Goal: Check status: Check status

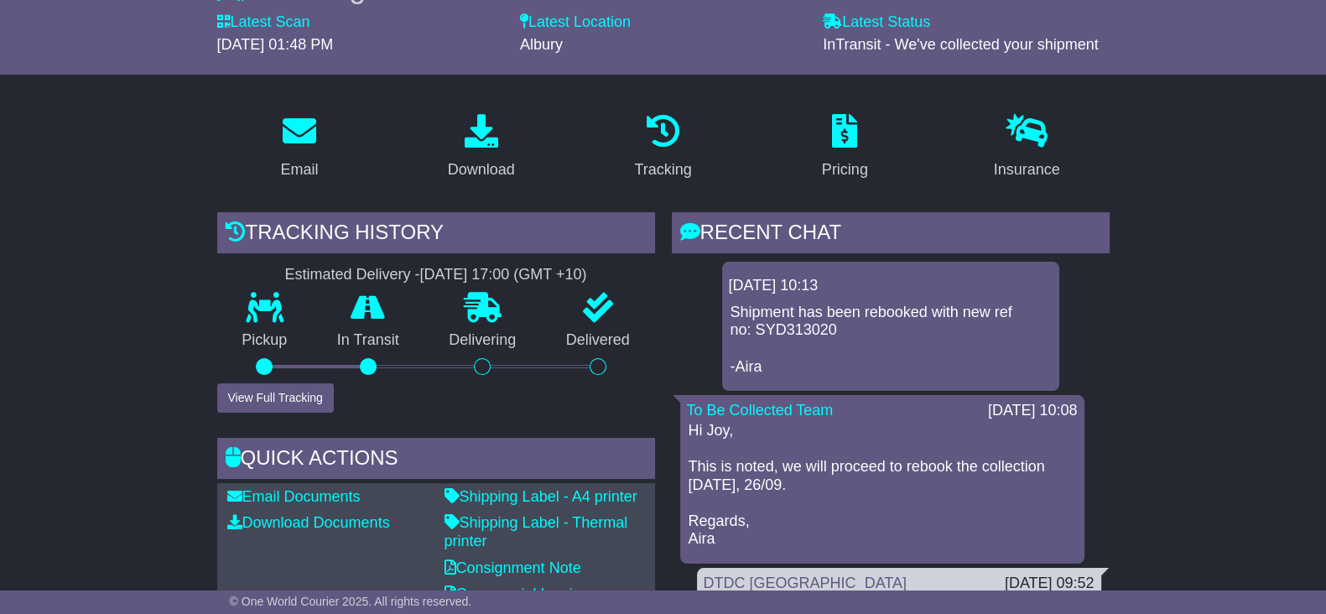
scroll to position [209, 0]
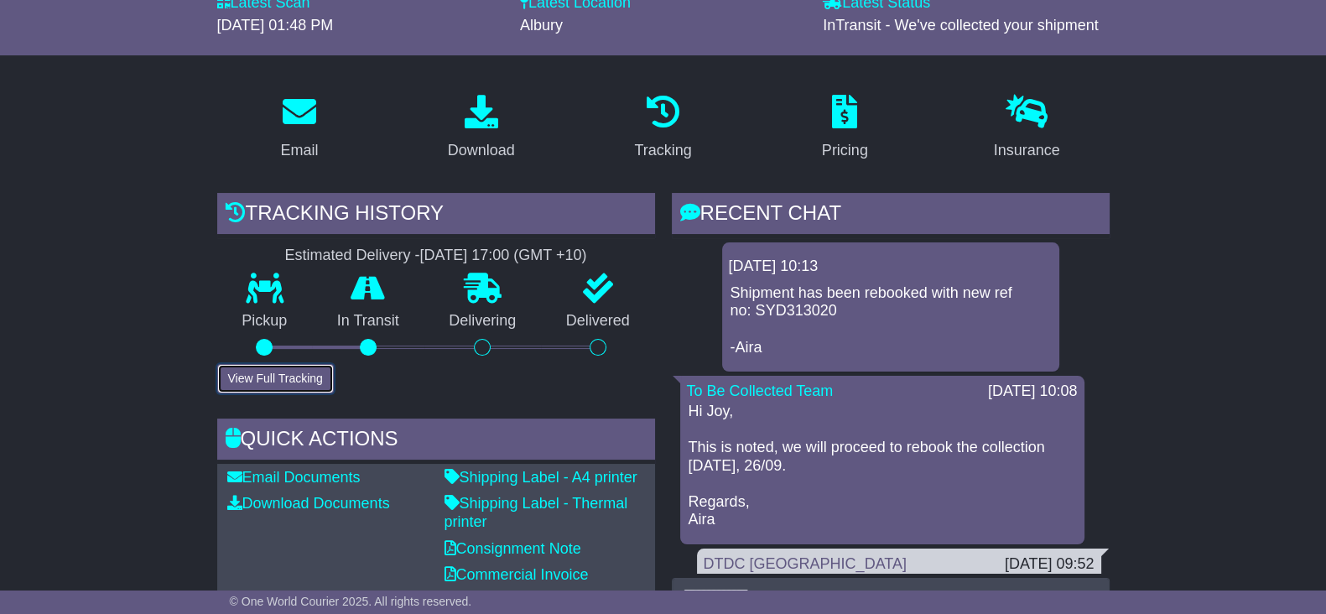
click at [280, 369] on button "View Full Tracking" at bounding box center [275, 378] width 117 height 29
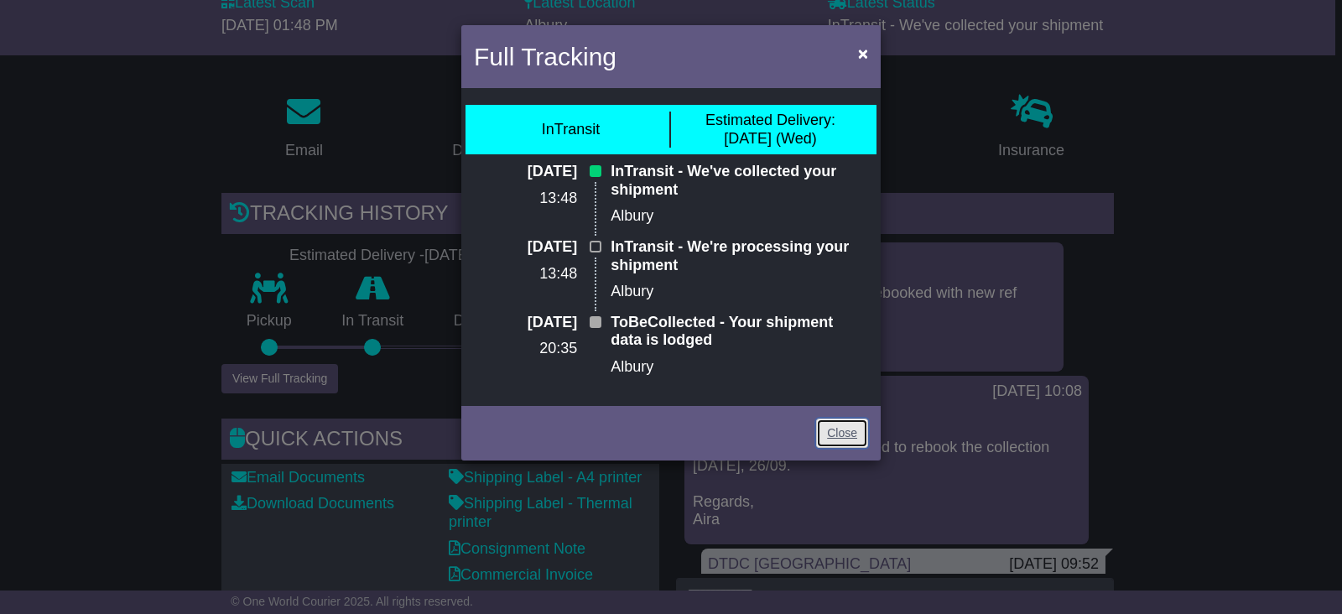
click at [829, 431] on link "Close" at bounding box center [842, 432] width 52 height 29
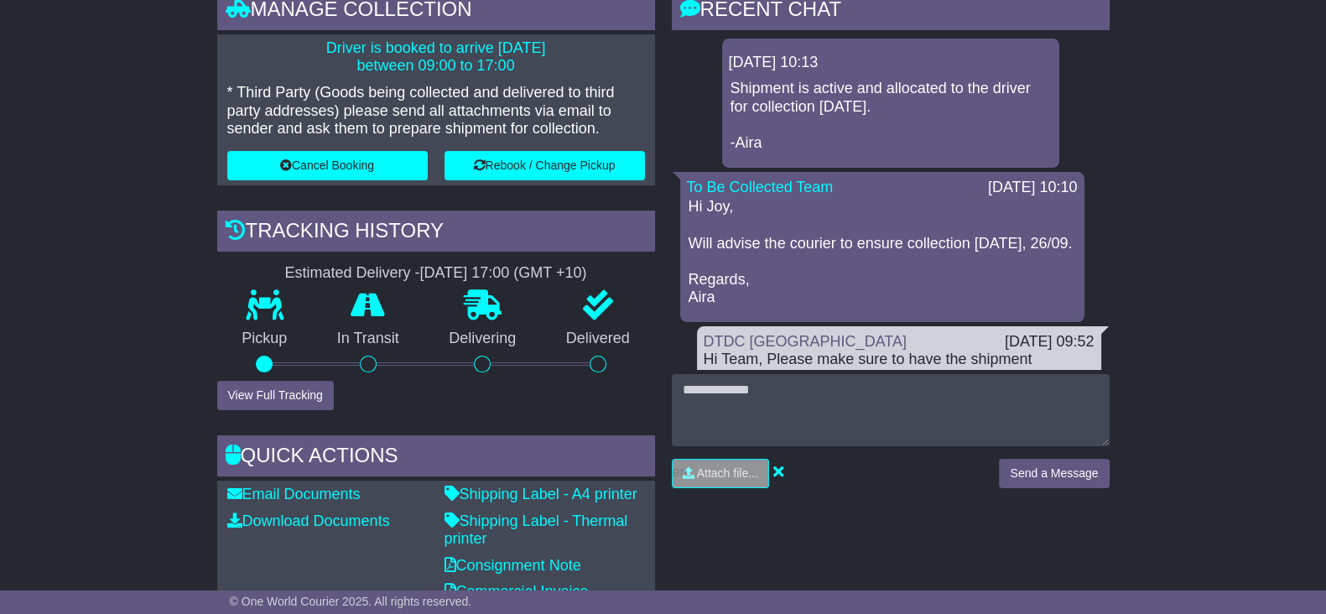
drag, startPoint x: 101, startPoint y: 138, endPoint x: 125, endPoint y: 5, distance: 135.4
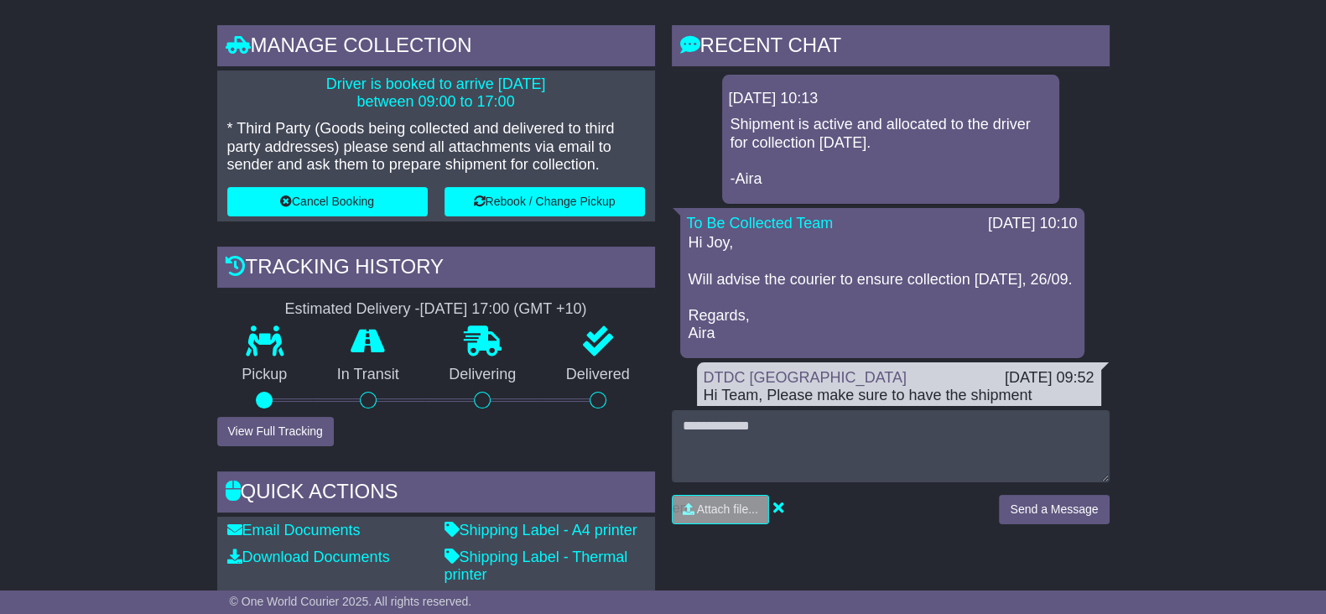
scroll to position [290, 0]
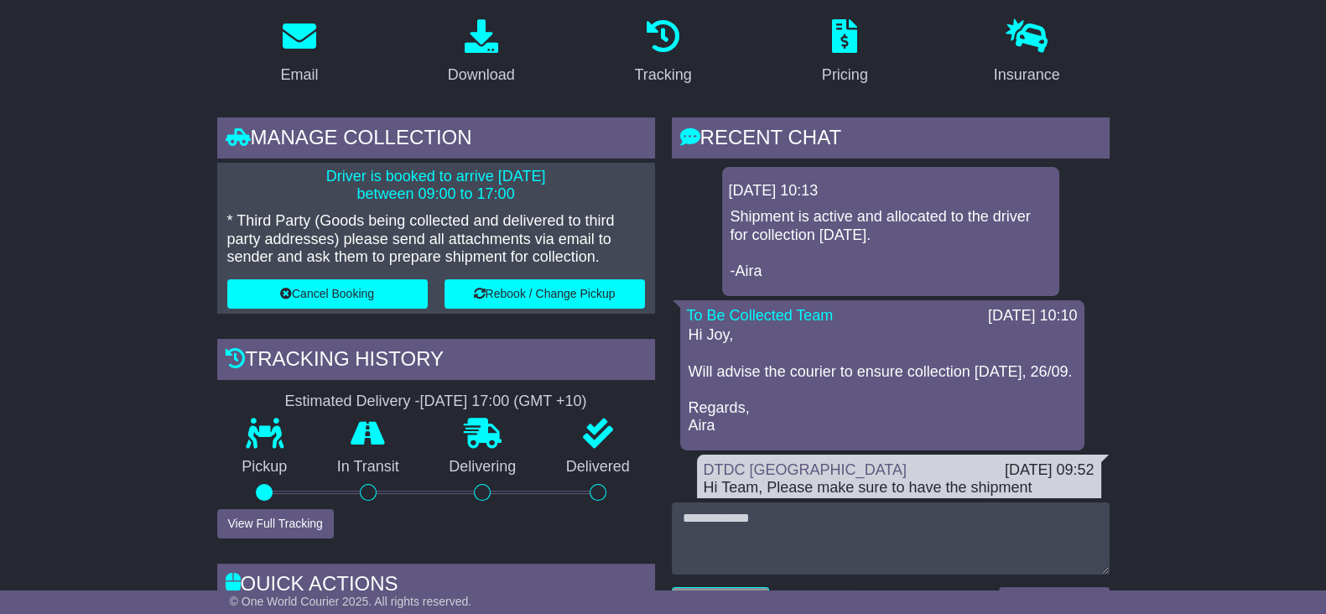
drag, startPoint x: 115, startPoint y: 225, endPoint x: 96, endPoint y: 19, distance: 206.4
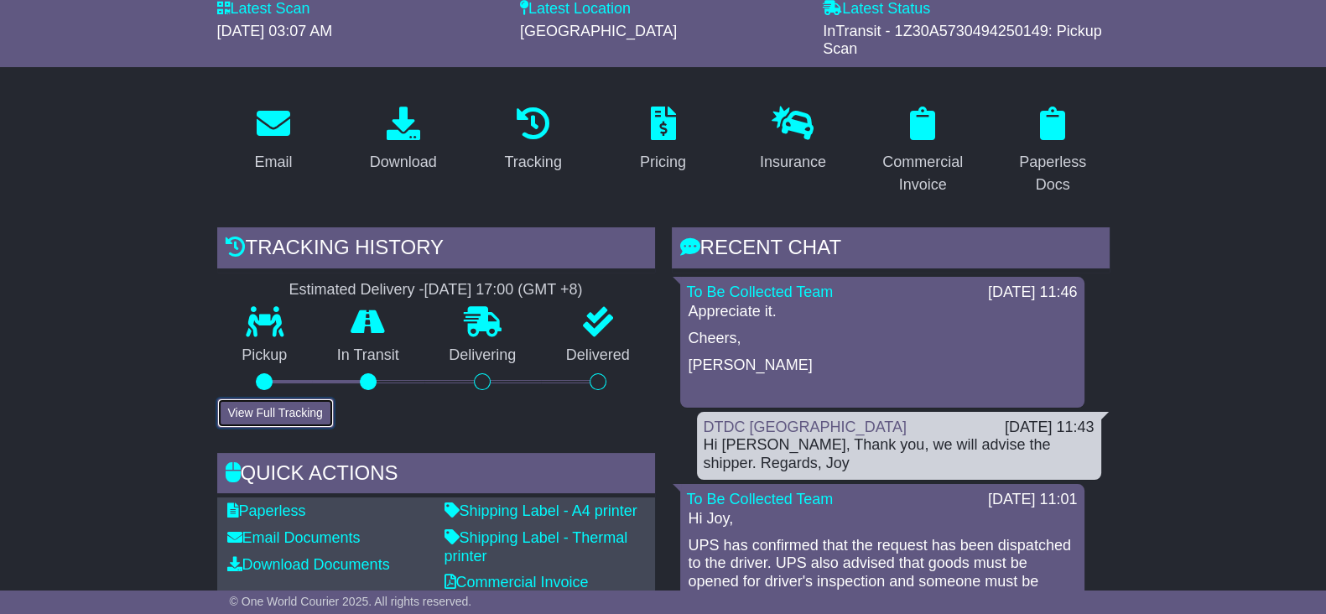
click at [280, 416] on button "View Full Tracking" at bounding box center [275, 412] width 117 height 29
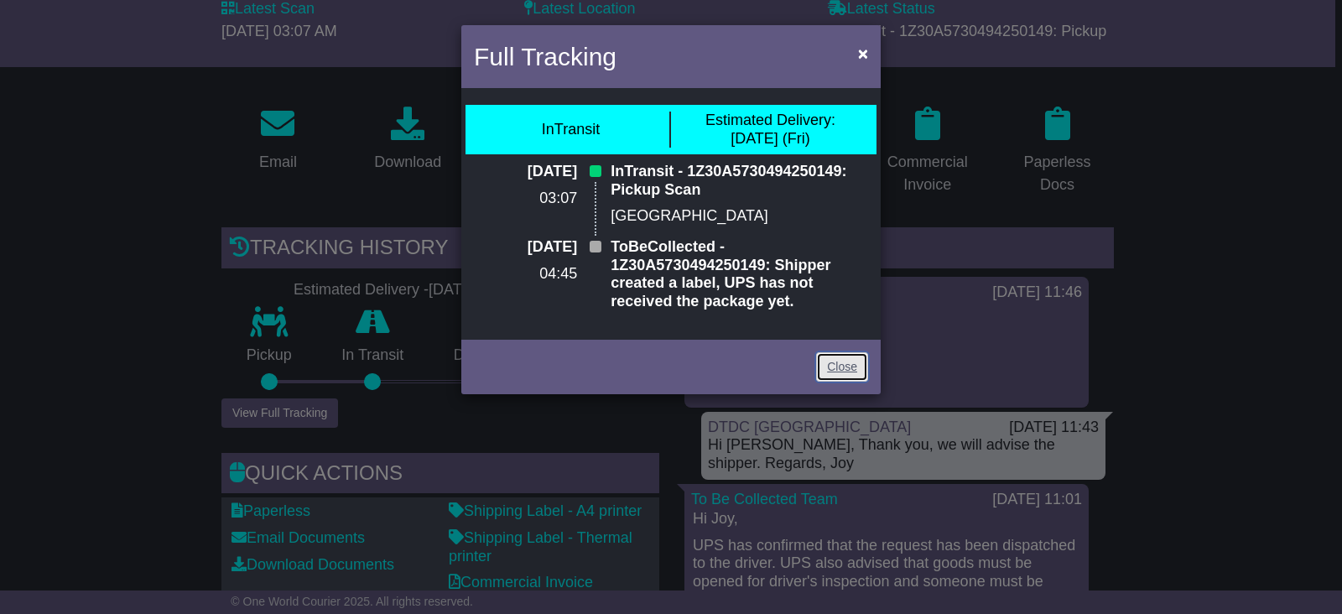
click at [828, 369] on link "Close" at bounding box center [842, 366] width 52 height 29
click at [828, 369] on p "Jesse" at bounding box center [886, 365] width 387 height 18
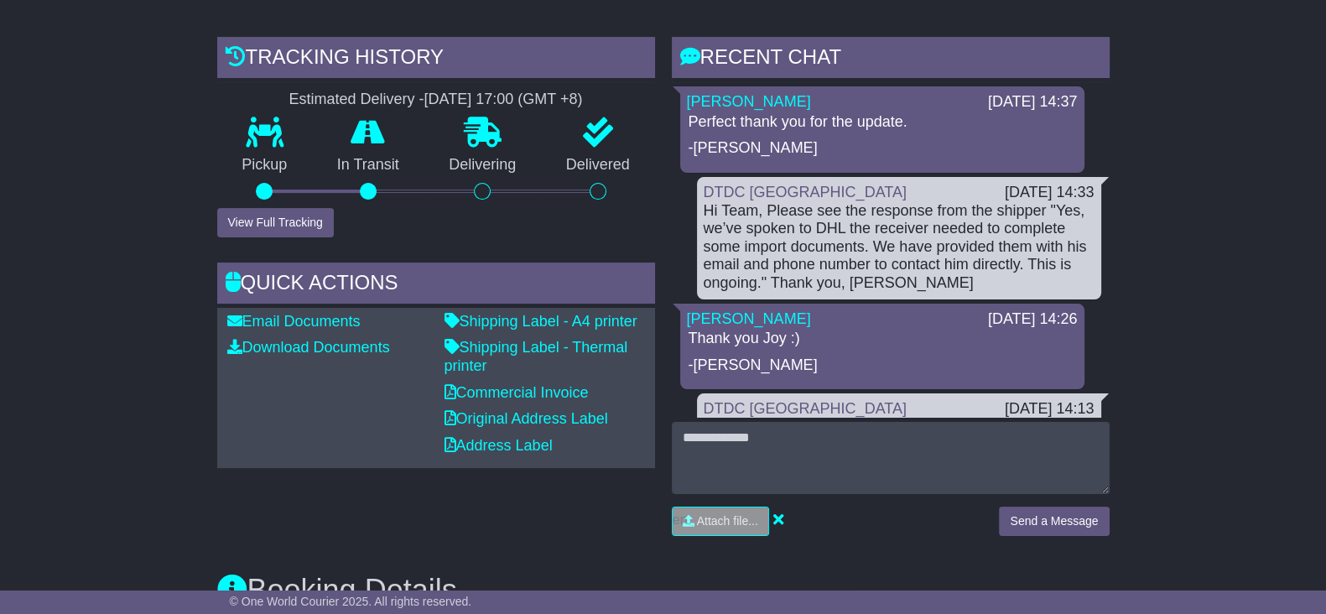
drag, startPoint x: 154, startPoint y: 255, endPoint x: 127, endPoint y: 192, distance: 68.7
